Goal: Use online tool/utility: Use online tool/utility

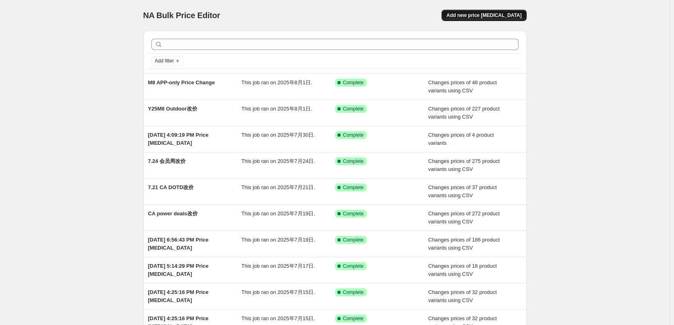
click at [501, 13] on span "Add new price change job" at bounding box center [483, 15] width 75 height 6
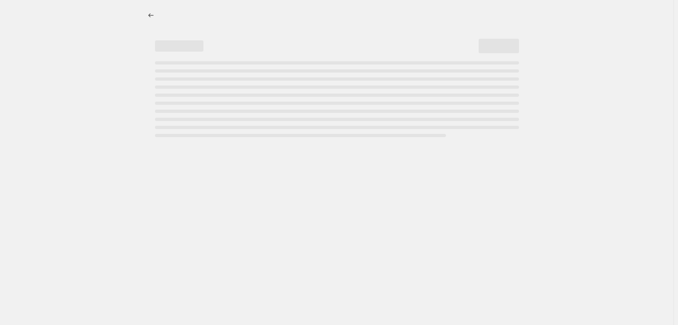
select select "percentage"
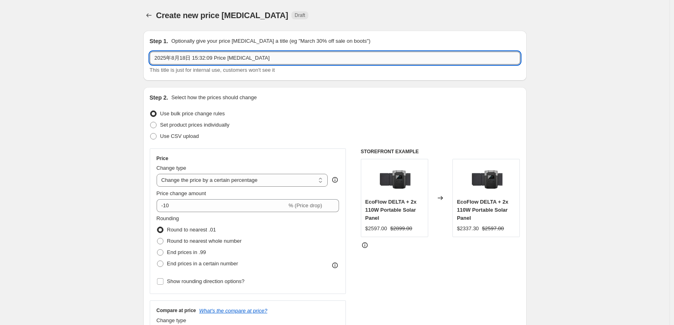
click at [208, 57] on input "2025年8月18日 15:32:09 Price change job" at bounding box center [335, 58] width 370 height 13
click at [167, 59] on input "25年M8" at bounding box center [335, 58] width 370 height 13
click at [176, 59] on input "25M8" at bounding box center [335, 58] width 370 height 13
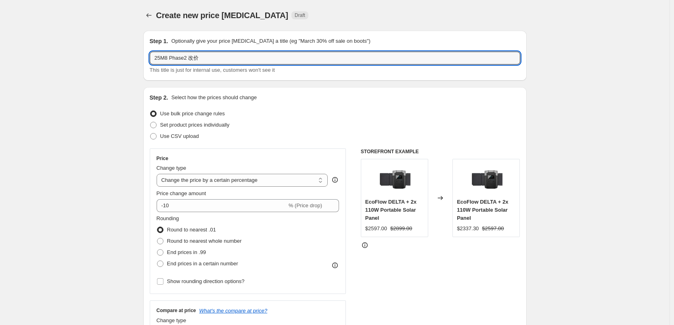
type input "25M8 Phase2 改价"
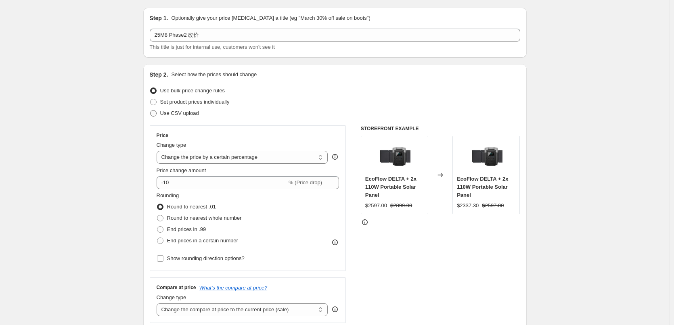
click at [155, 112] on span at bounding box center [153, 113] width 6 height 6
click at [150, 111] on input "Use CSV upload" at bounding box center [150, 110] width 0 height 0
radio input "true"
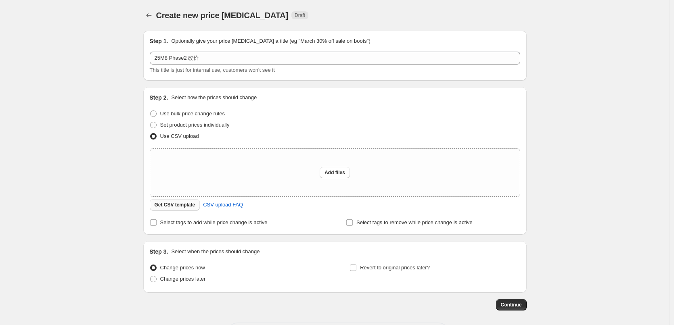
click at [182, 206] on span "Get CSV template" at bounding box center [174, 205] width 41 height 6
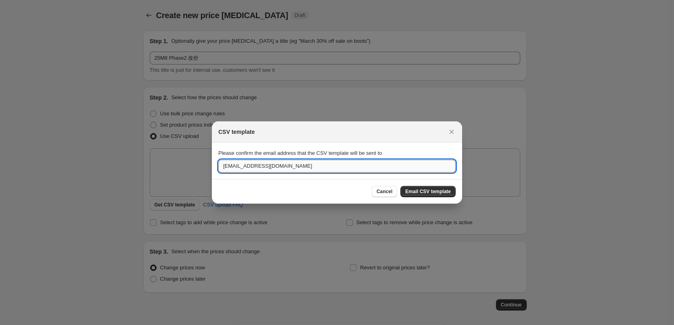
click at [306, 165] on input "marketing@ecoflow.com" at bounding box center [336, 166] width 237 height 13
click at [306, 165] on input ":r2a:" at bounding box center [336, 166] width 237 height 13
type input "lily.li3@ecoflow.com"
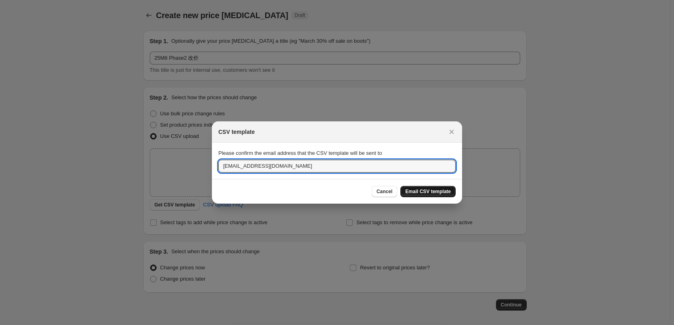
click at [432, 191] on span "Email CSV template" at bounding box center [428, 191] width 46 height 6
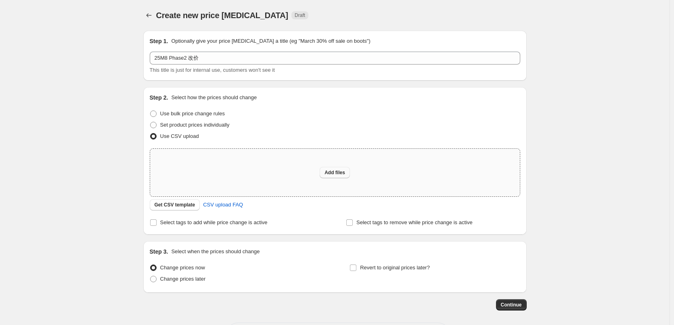
click at [335, 176] on button "Add files" at bounding box center [334, 172] width 30 height 11
type input "C:\fakepath\ca ph2.csv"
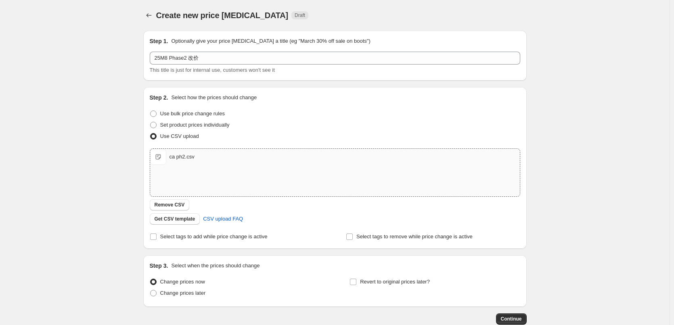
scroll to position [49, 0]
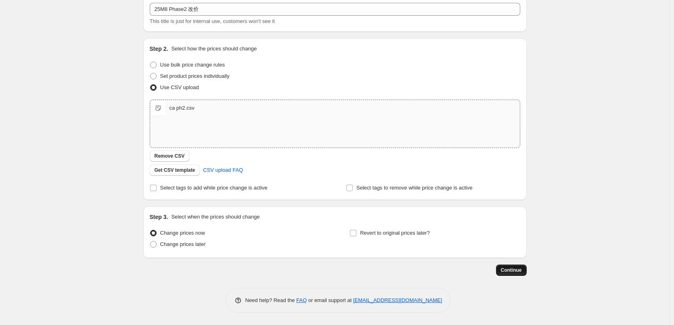
click at [515, 269] on span "Continue" at bounding box center [511, 270] width 21 height 6
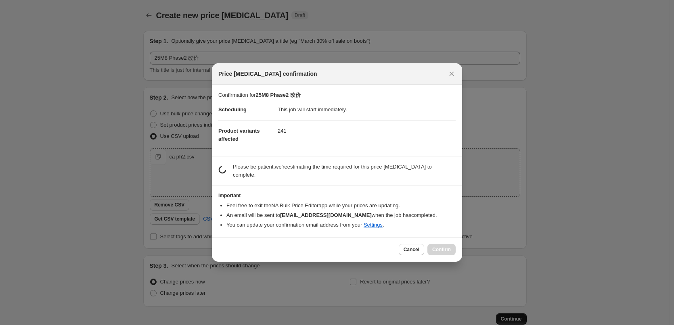
scroll to position [0, 0]
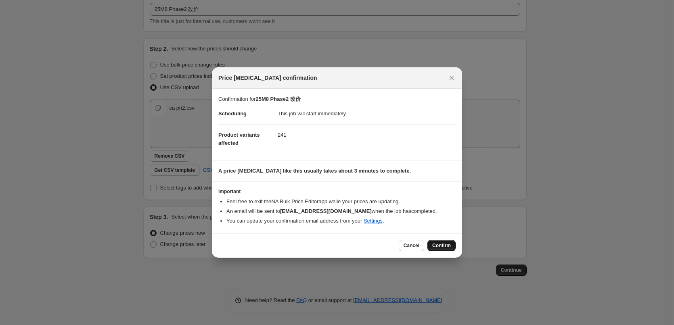
click at [449, 244] on span "Confirm" at bounding box center [441, 245] width 19 height 6
